Goal: Find specific page/section: Find specific page/section

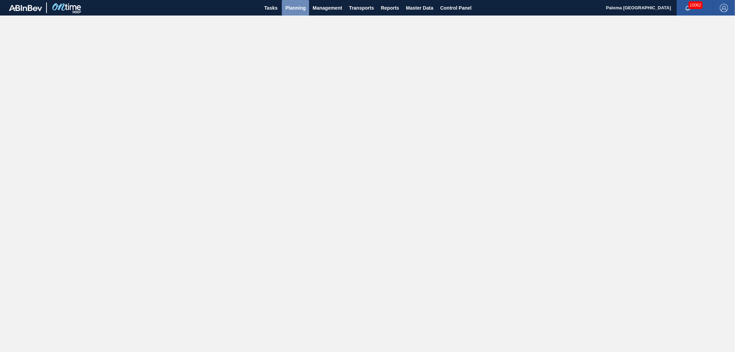
click at [301, 6] on span "Planning" at bounding box center [295, 8] width 20 height 8
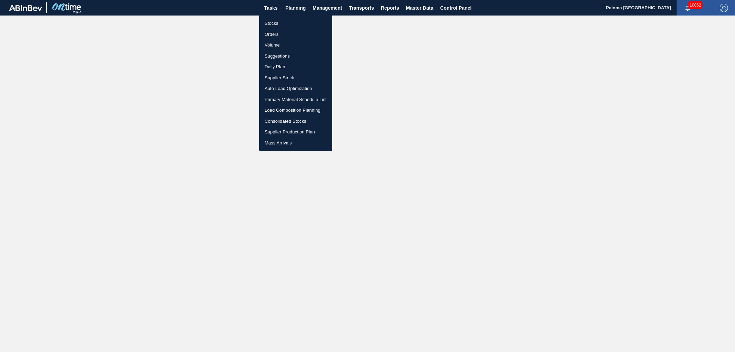
click at [279, 33] on li "Orders" at bounding box center [295, 34] width 73 height 11
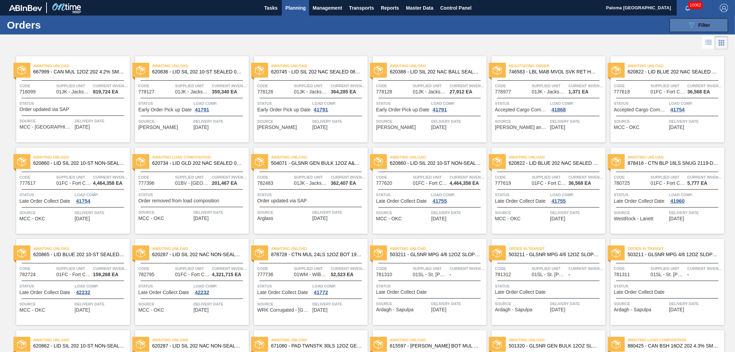
click at [675, 30] on button "089F7B8B-B2A5-4AFE-B5C0-19BA573D28AC Filter" at bounding box center [698, 25] width 59 height 14
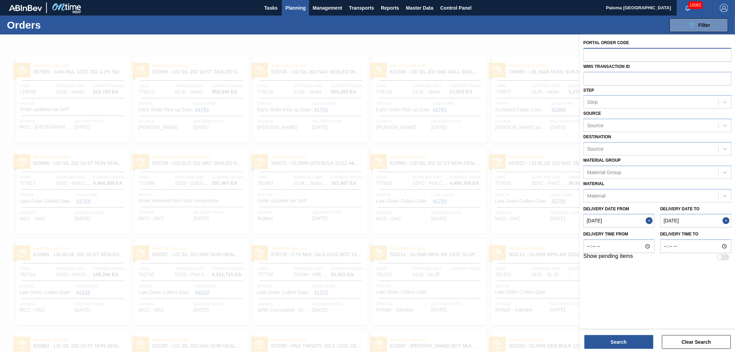
click at [591, 51] on input "text" at bounding box center [657, 54] width 148 height 13
paste input "text"
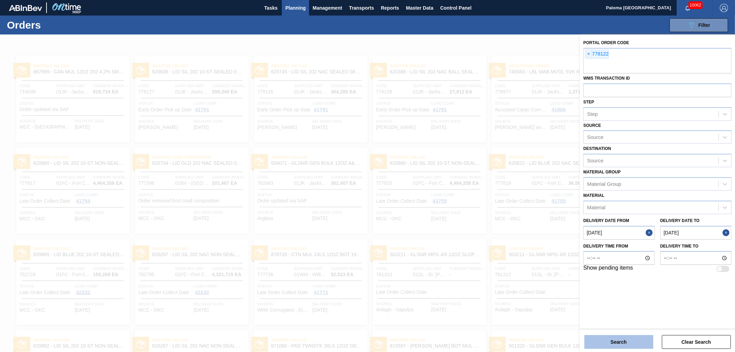
click at [610, 338] on button "Search" at bounding box center [618, 342] width 69 height 14
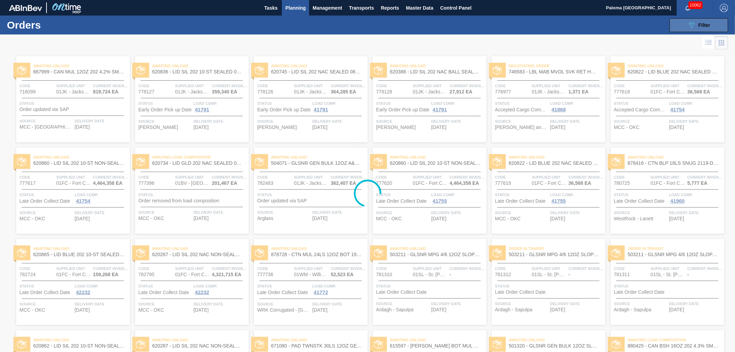
click at [693, 29] on icon "089F7B8B-B2A5-4AFE-B5C0-19BA573D28AC" at bounding box center [691, 25] width 8 height 8
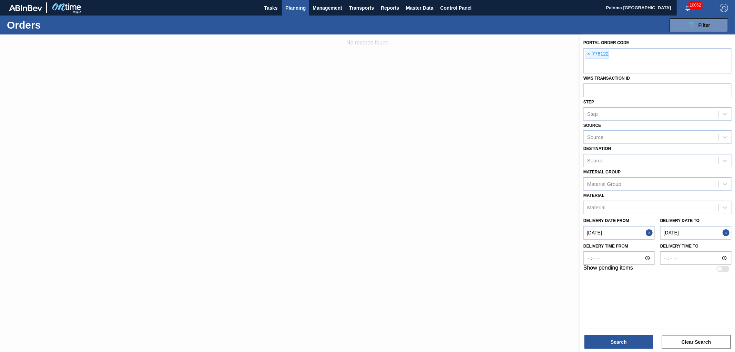
drag, startPoint x: 646, startPoint y: 231, endPoint x: 659, endPoint y: 231, distance: 13.1
click at [648, 231] on button "Close" at bounding box center [649, 233] width 9 height 14
click at [731, 230] on button "Close" at bounding box center [726, 233] width 9 height 14
click at [585, 334] on div "Search Clear Search" at bounding box center [657, 338] width 155 height 19
click at [588, 337] on button "Search" at bounding box center [618, 342] width 69 height 14
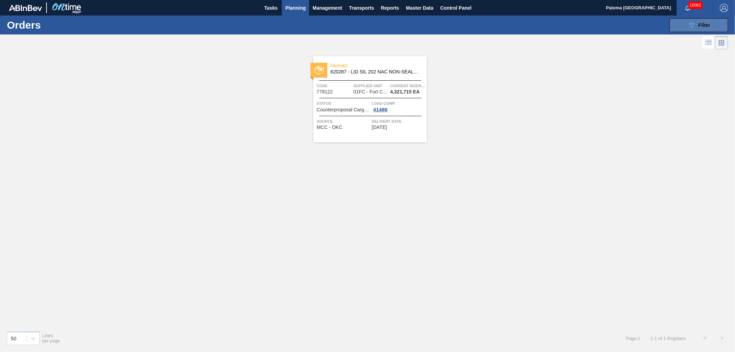
click at [692, 27] on icon at bounding box center [691, 25] width 5 height 6
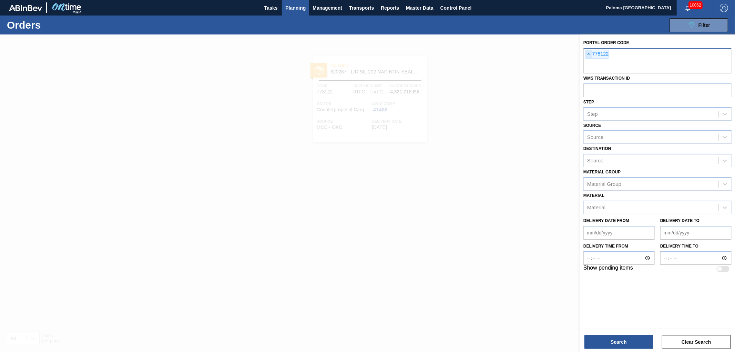
click at [587, 55] on span "×" at bounding box center [588, 54] width 7 height 8
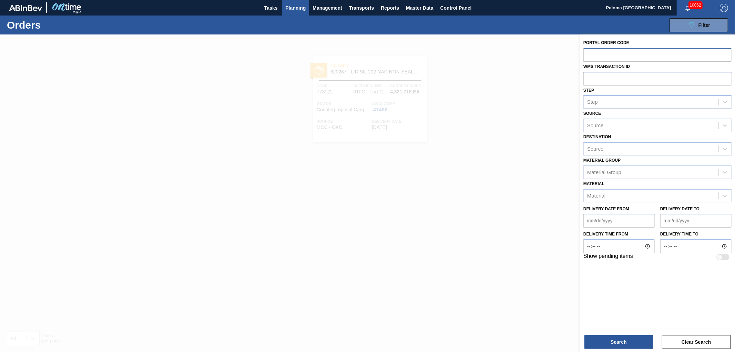
click at [590, 76] on input "text" at bounding box center [657, 78] width 148 height 13
paste input "text"
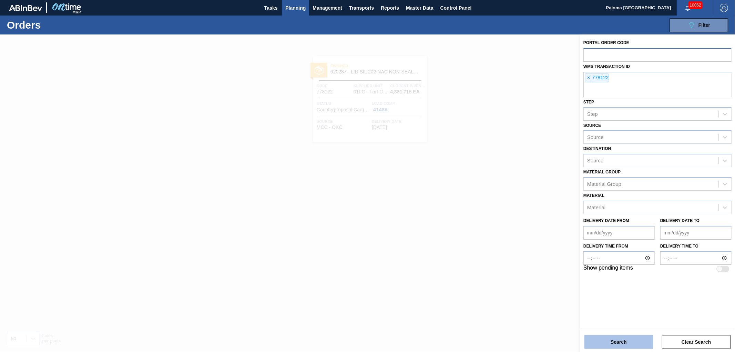
click at [641, 338] on button "Search" at bounding box center [618, 342] width 69 height 14
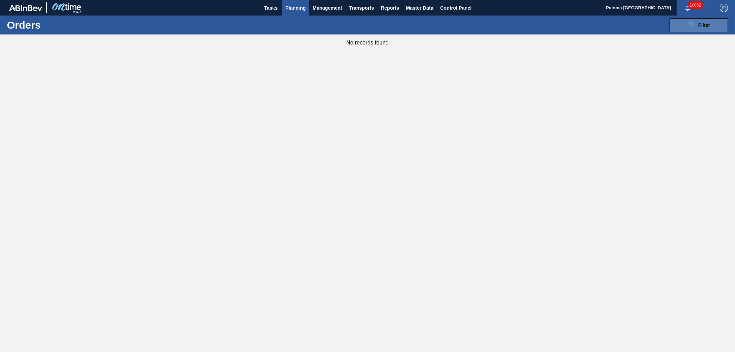
click at [707, 30] on button "089F7B8B-B2A5-4AFE-B5C0-19BA573D28AC Filter" at bounding box center [698, 25] width 59 height 14
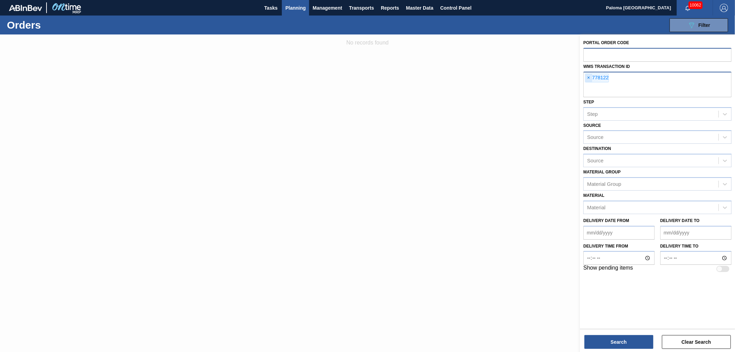
click at [588, 79] on span "×" at bounding box center [588, 78] width 7 height 8
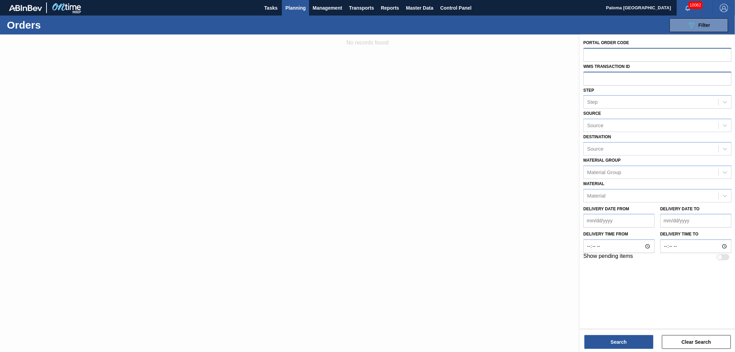
type input "0"
paste input "text"
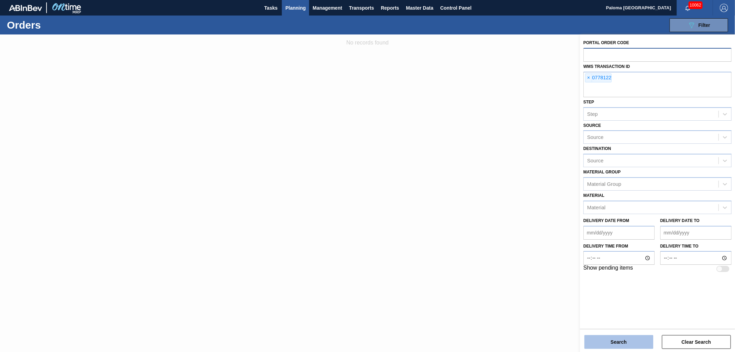
click at [633, 341] on button "Search" at bounding box center [618, 342] width 69 height 14
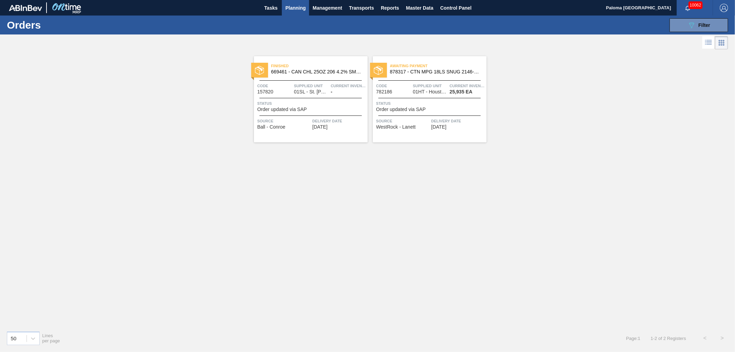
click at [439, 123] on span "Delivery Date" at bounding box center [457, 120] width 53 height 7
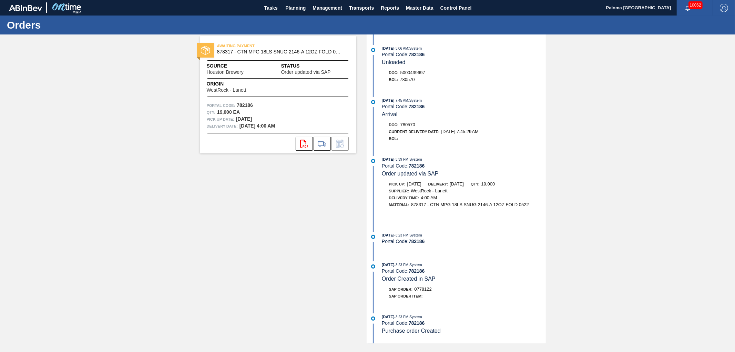
click at [243, 104] on strong "782186" at bounding box center [245, 105] width 16 height 6
copy strong "782186"
click at [412, 7] on span "Master Data" at bounding box center [419, 8] width 27 height 8
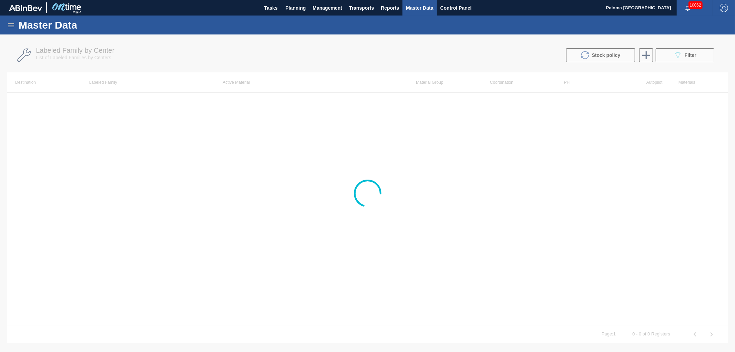
click at [12, 25] on icon at bounding box center [11, 25] width 6 height 4
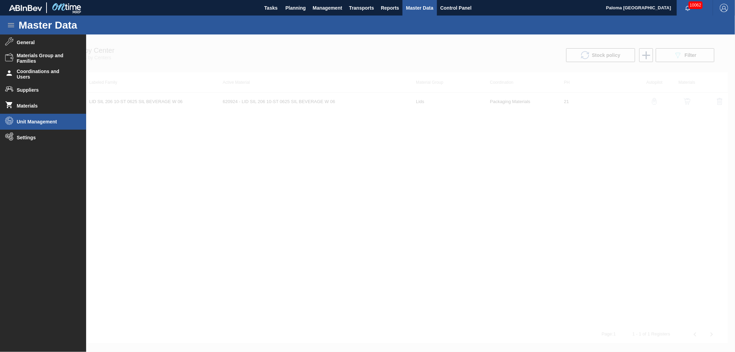
click at [35, 123] on span "Unit Management" at bounding box center [45, 122] width 57 height 6
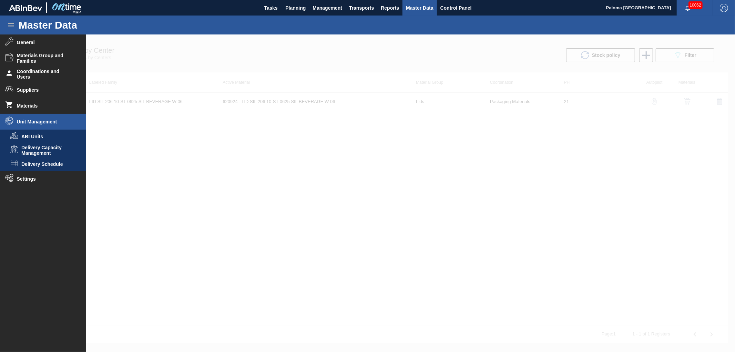
click at [35, 123] on span "Unit Management" at bounding box center [45, 122] width 57 height 6
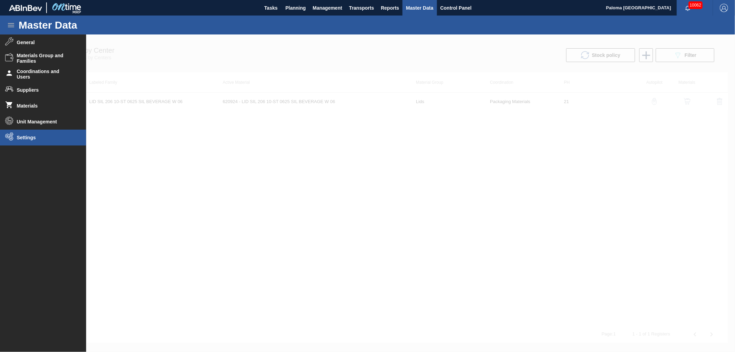
click at [32, 142] on li "Settings" at bounding box center [43, 137] width 86 height 16
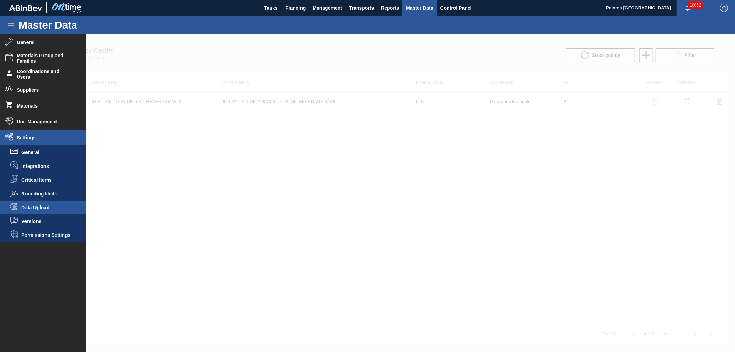
click at [41, 202] on li "Data Upload" at bounding box center [43, 207] width 86 height 14
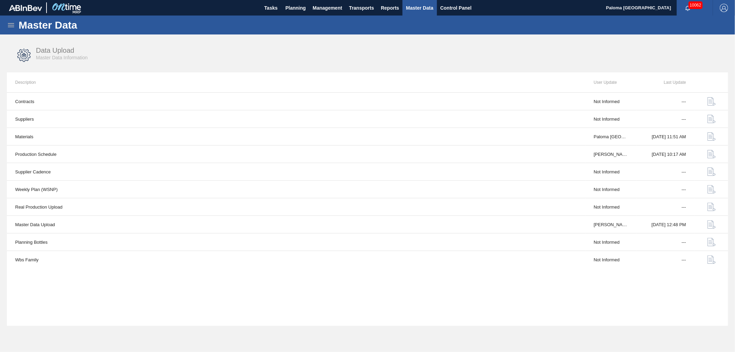
click at [11, 24] on icon at bounding box center [11, 25] width 8 height 8
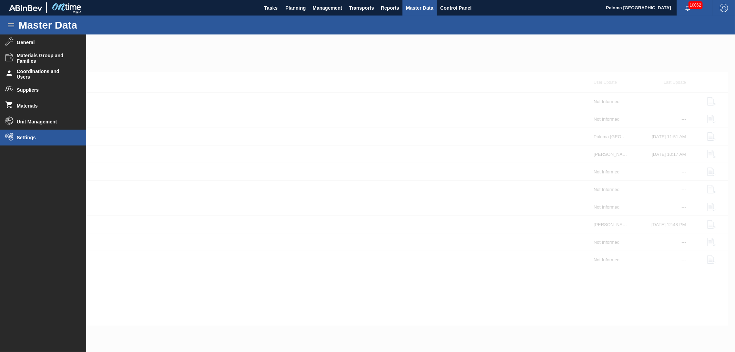
click at [30, 141] on li "Settings" at bounding box center [43, 137] width 86 height 16
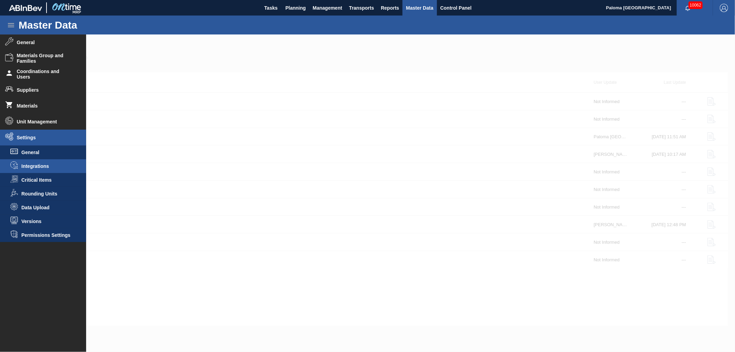
click at [36, 165] on span "Integrations" at bounding box center [47, 166] width 53 height 6
